Goal: Task Accomplishment & Management: Manage account settings

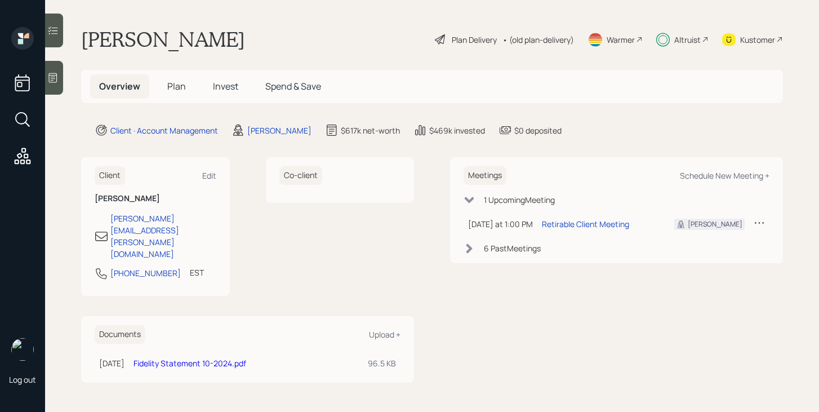
click at [180, 91] on span "Plan" at bounding box center [176, 86] width 19 height 12
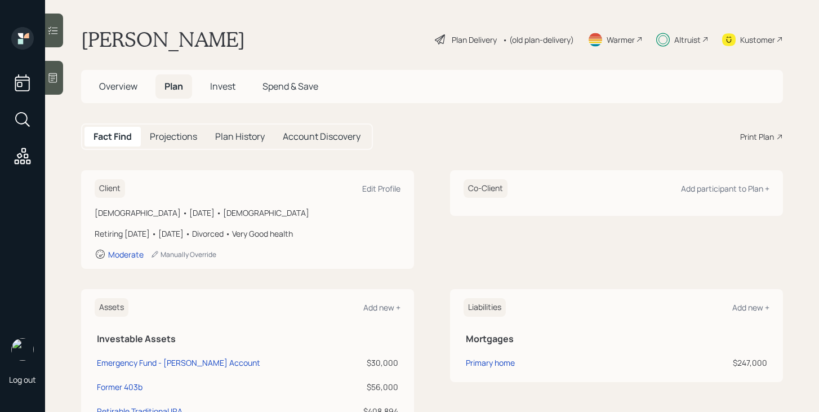
click at [692, 39] on div "Altruist" at bounding box center [687, 40] width 26 height 12
click at [480, 37] on div "Plan Delivery" at bounding box center [474, 40] width 45 height 12
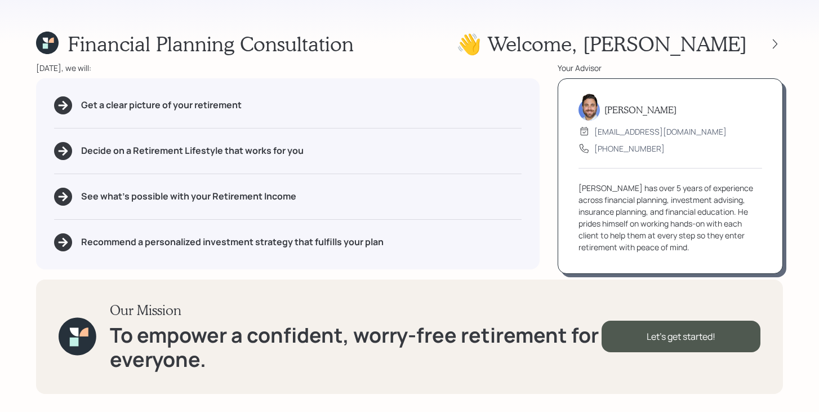
click at [777, 34] on div "👋 Welcome , [PERSON_NAME]" at bounding box center [619, 44] width 327 height 24
click at [776, 42] on icon at bounding box center [775, 44] width 5 height 10
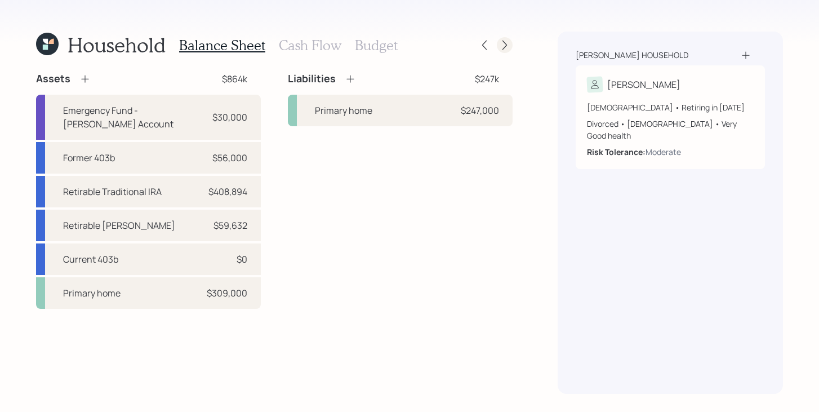
click at [504, 47] on icon at bounding box center [504, 44] width 11 height 11
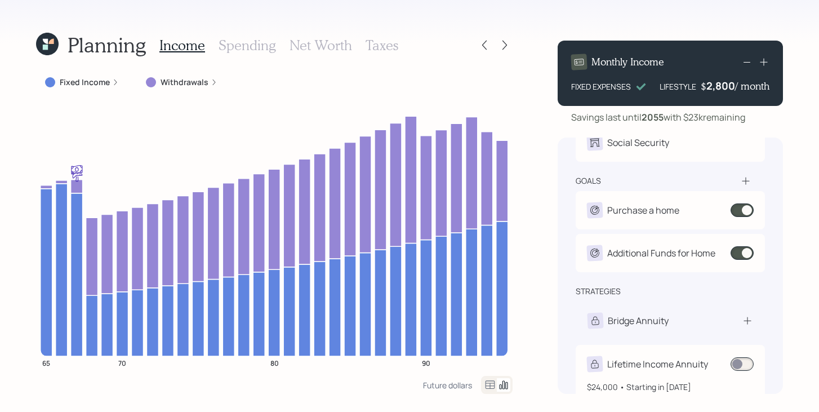
scroll to position [103, 0]
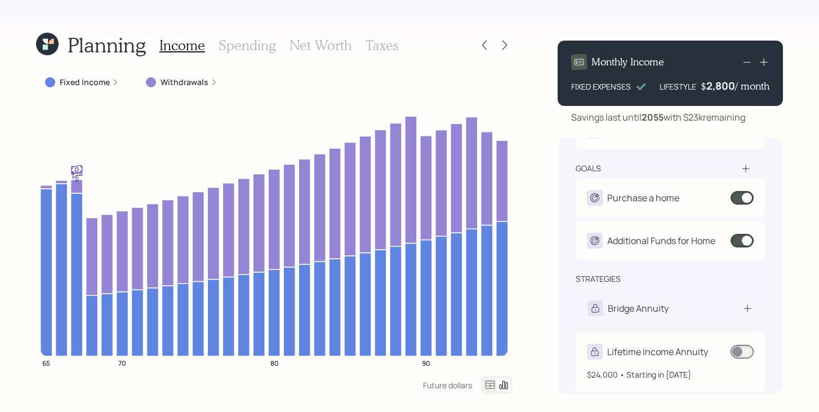
click at [742, 355] on span at bounding box center [741, 352] width 23 height 14
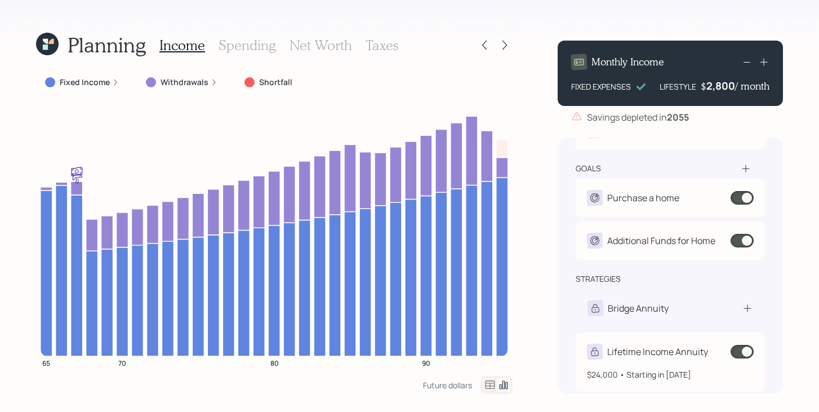
click at [741, 353] on span at bounding box center [741, 352] width 23 height 14
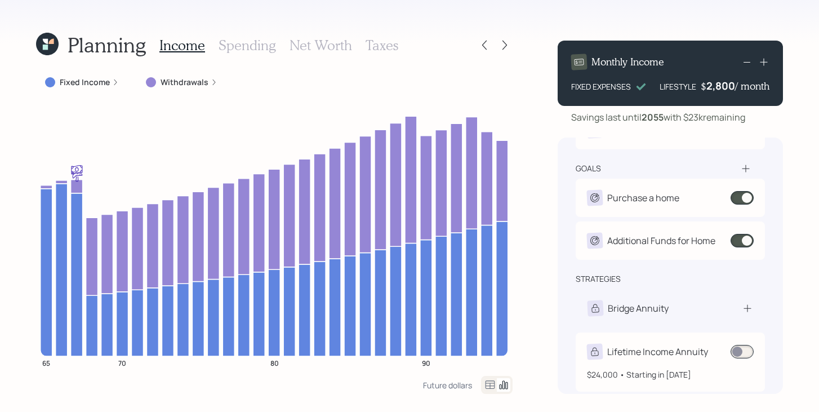
click at [743, 353] on span at bounding box center [741, 352] width 23 height 14
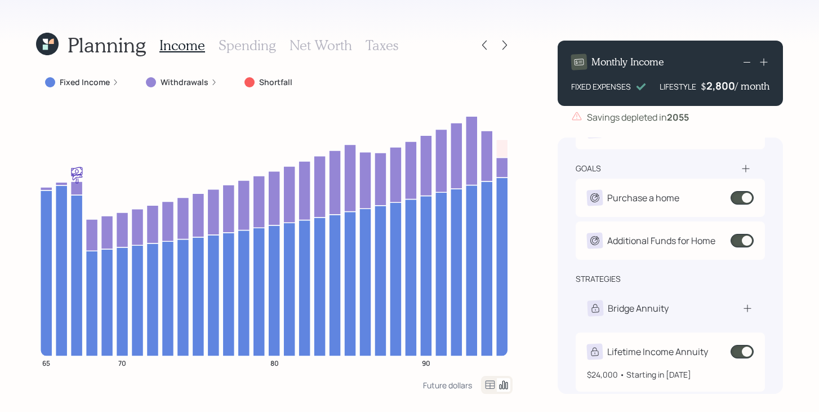
click at [743, 353] on span at bounding box center [741, 352] width 23 height 14
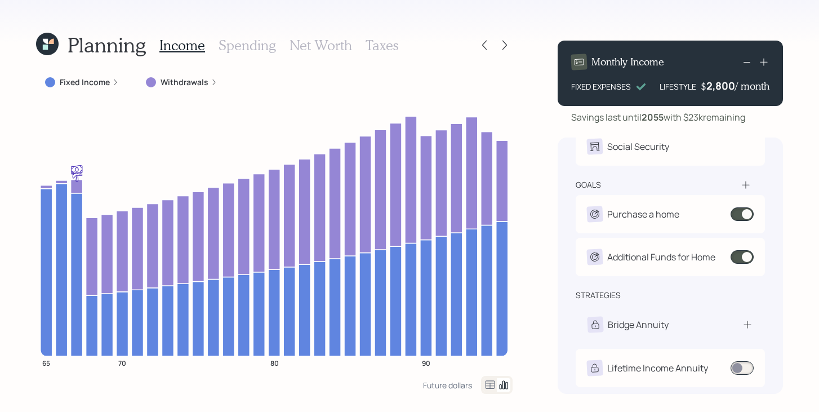
scroll to position [87, 0]
